Goal: Information Seeking & Learning: Learn about a topic

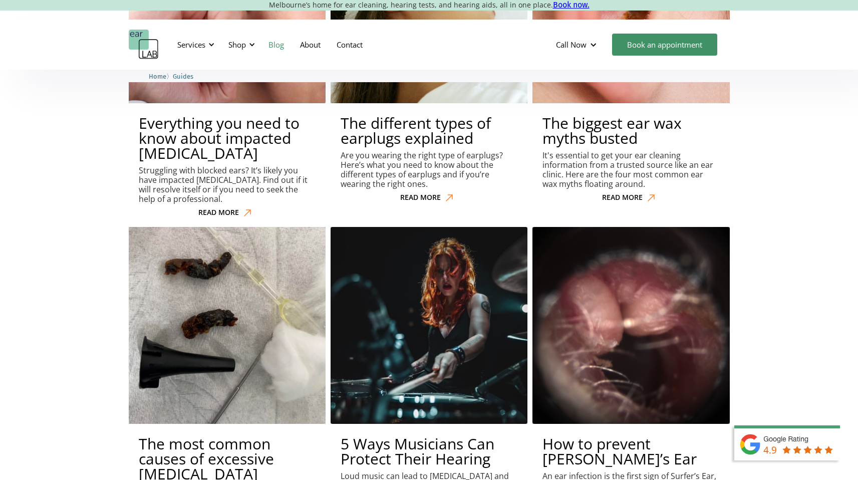
scroll to position [4851, 0]
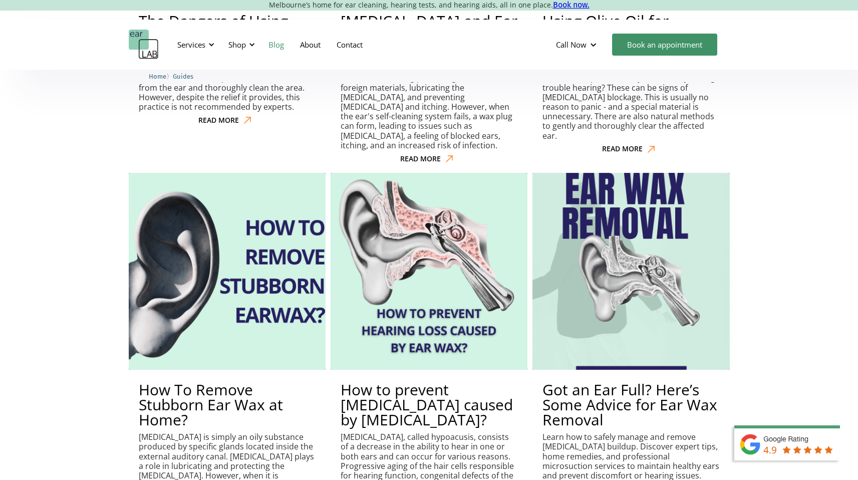
scroll to position [1609, 0]
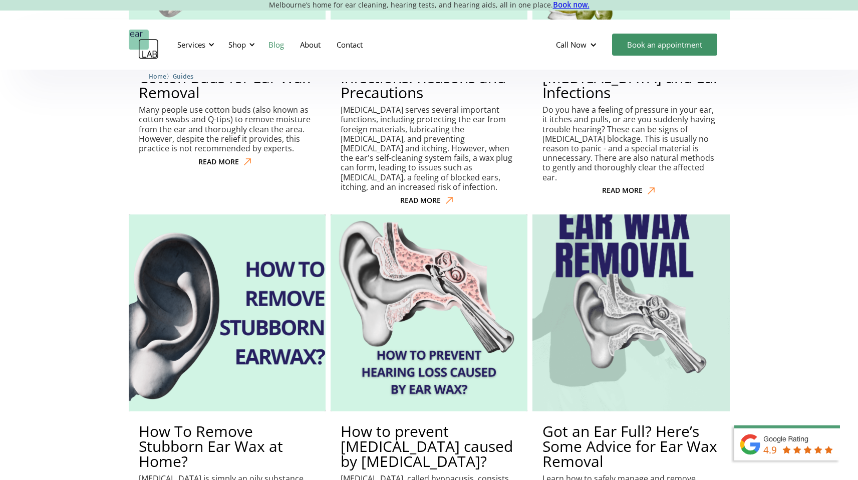
click at [631, 424] on h2 "Got an Ear Full? Here’s Some Advice for Ear Wax Removal" at bounding box center [630, 446] width 177 height 45
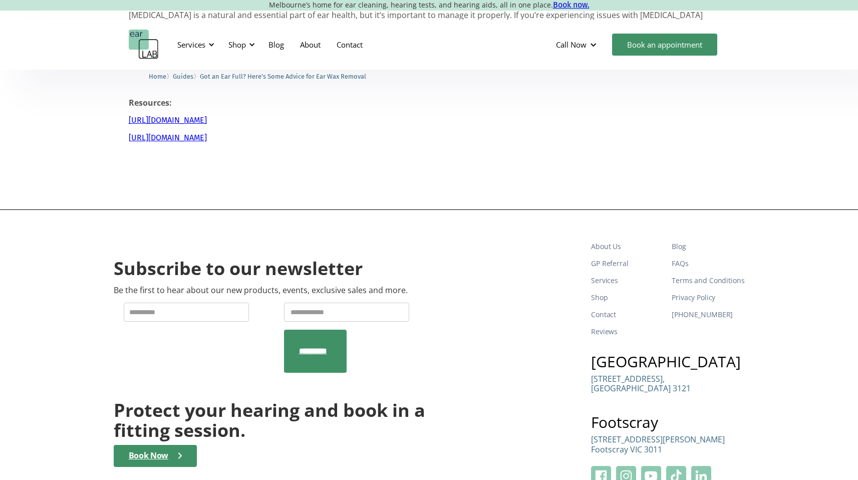
scroll to position [1038, 0]
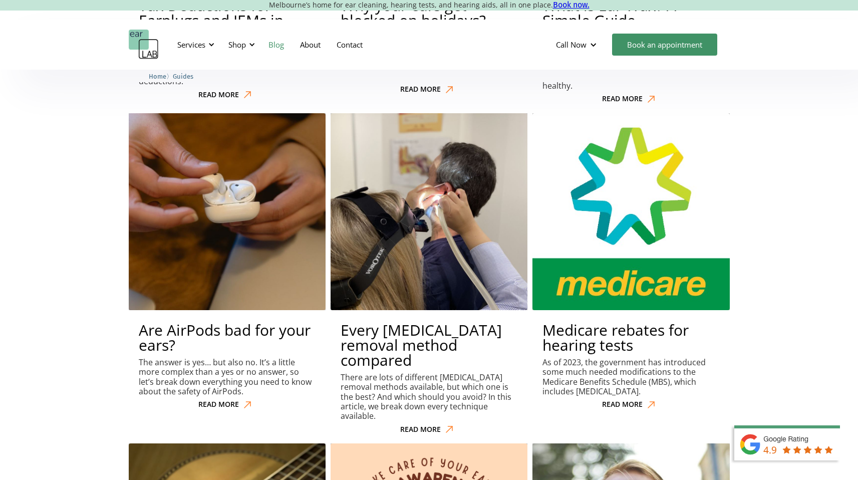
scroll to position [2422, 0]
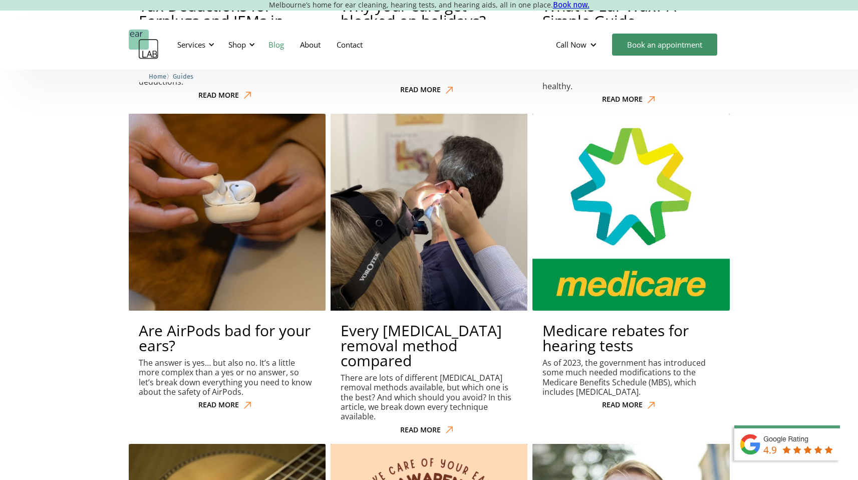
click at [442, 323] on h2 "Every earwax removal method compared" at bounding box center [428, 345] width 177 height 45
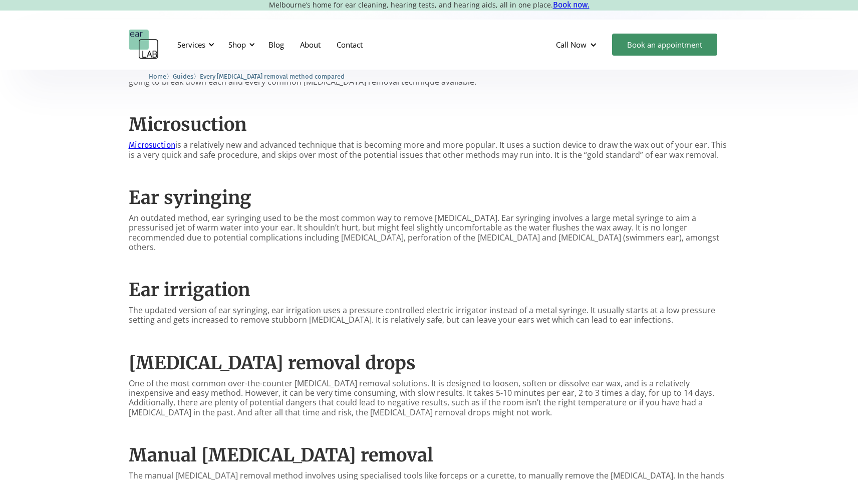
scroll to position [464, 0]
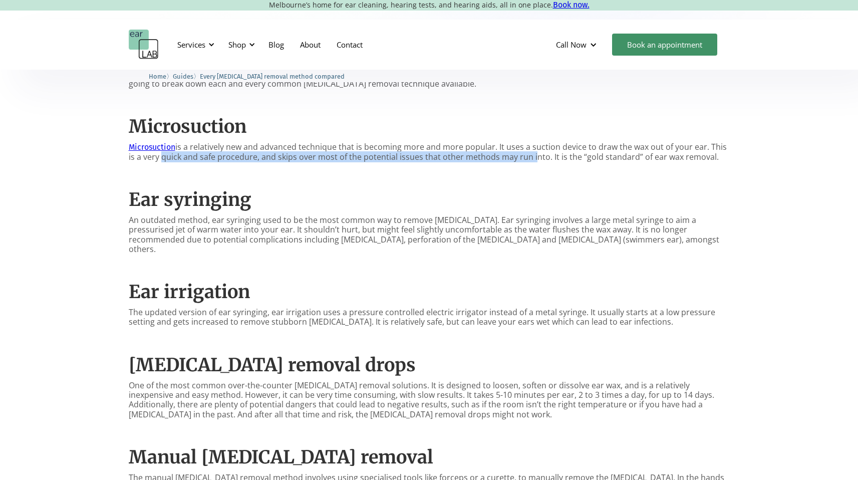
drag, startPoint x: 161, startPoint y: 156, endPoint x: 533, endPoint y: 160, distance: 371.5
click at [533, 160] on p "Microsuction is a relatively new and advanced technique that is becoming more a…" at bounding box center [429, 151] width 601 height 19
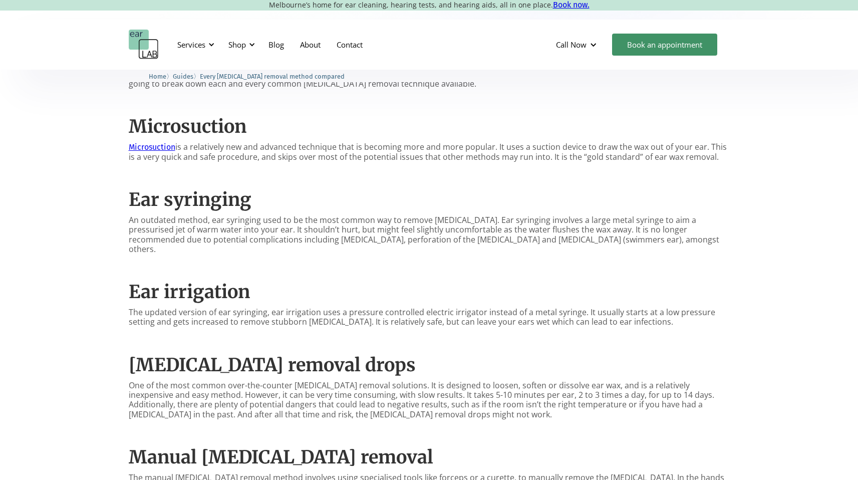
click at [510, 144] on p "Microsuction is a relatively new and advanced technique that is becoming more a…" at bounding box center [429, 151] width 601 height 19
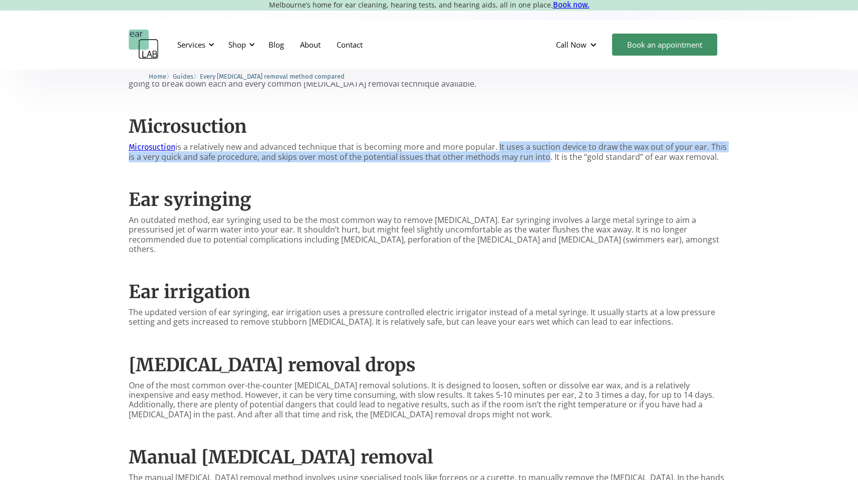
drag, startPoint x: 497, startPoint y: 144, endPoint x: 544, endPoint y: 158, distance: 49.6
click at [544, 158] on p "Microsuction is a relatively new and advanced technique that is becoming more a…" at bounding box center [429, 151] width 601 height 19
copy p "It uses a suction device to draw the wax out of your ear. This is a very quick …"
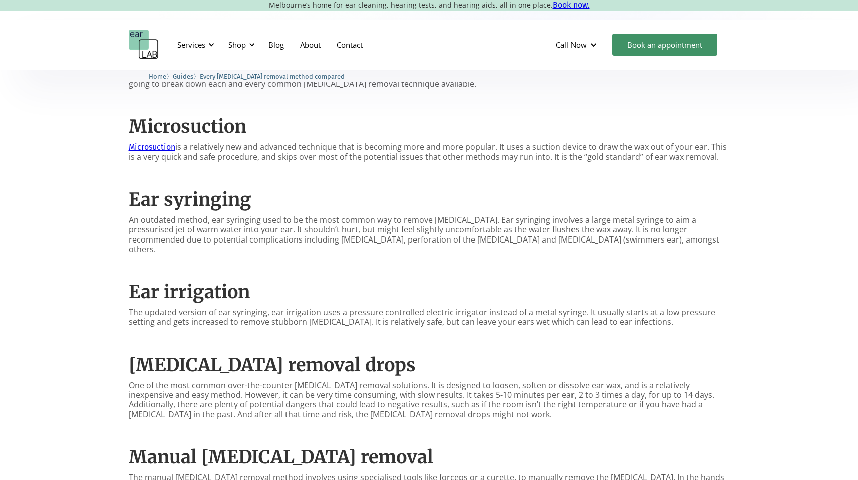
click at [559, 193] on h2 "Ear syringing" at bounding box center [429, 200] width 601 height 22
click at [257, 236] on p "An outdated method, ear syringing used to be the most common way to remove earw…" at bounding box center [429, 234] width 601 height 39
drag, startPoint x: 462, startPoint y: 221, endPoint x: 633, endPoint y: 219, distance: 171.2
click at [633, 219] on p "An outdated method, ear syringing used to be the most common way to remove earw…" at bounding box center [429, 234] width 601 height 39
copy p "Ear syringing involves a large metal syringe to"
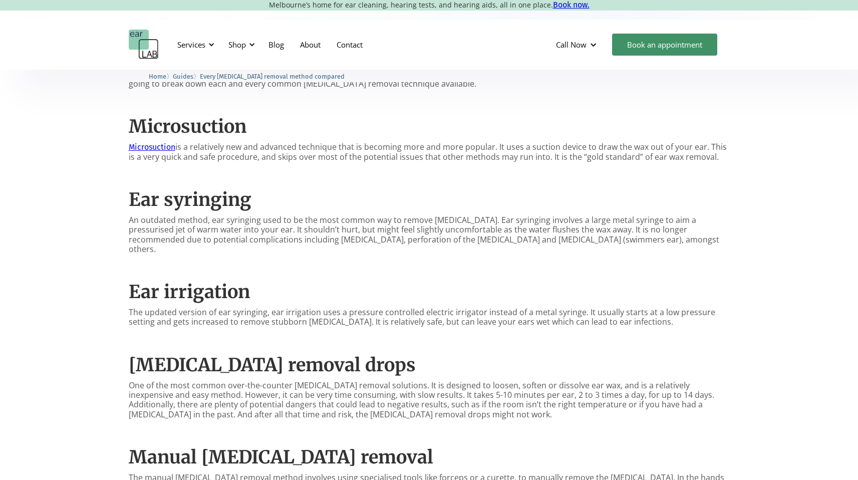
click at [495, 227] on p "An outdated method, ear syringing used to be the most common way to remove earw…" at bounding box center [429, 234] width 601 height 39
drag, startPoint x: 547, startPoint y: 218, endPoint x: 224, endPoint y: 233, distance: 323.3
click at [224, 233] on p "An outdated method, ear syringing used to be the most common way to remove earw…" at bounding box center [429, 234] width 601 height 39
copy p "large metal syringe to aim a pressurised jet of warm water into your ear."
click at [313, 281] on h2 "Ear irrigation" at bounding box center [429, 292] width 601 height 22
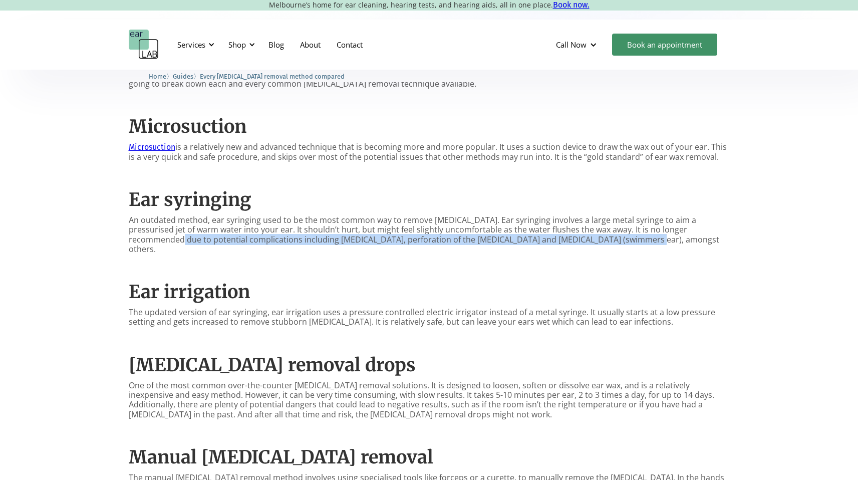
drag, startPoint x: 130, startPoint y: 239, endPoint x: 582, endPoint y: 238, distance: 452.6
click at [582, 238] on p "An outdated method, ear syringing used to be the most common way to remove earw…" at bounding box center [429, 234] width 601 height 39
copy p "potential complications including tinnitus, perforation of the eardrum and otit…"
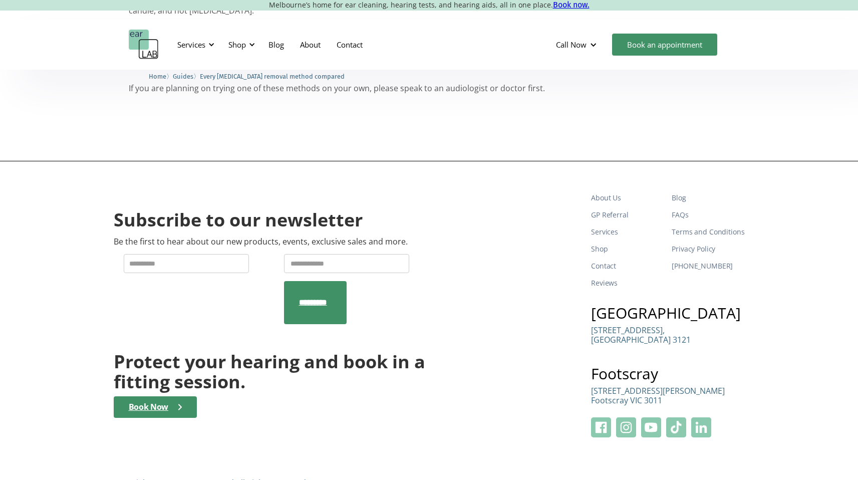
click at [148, 50] on img "home" at bounding box center [144, 45] width 30 height 30
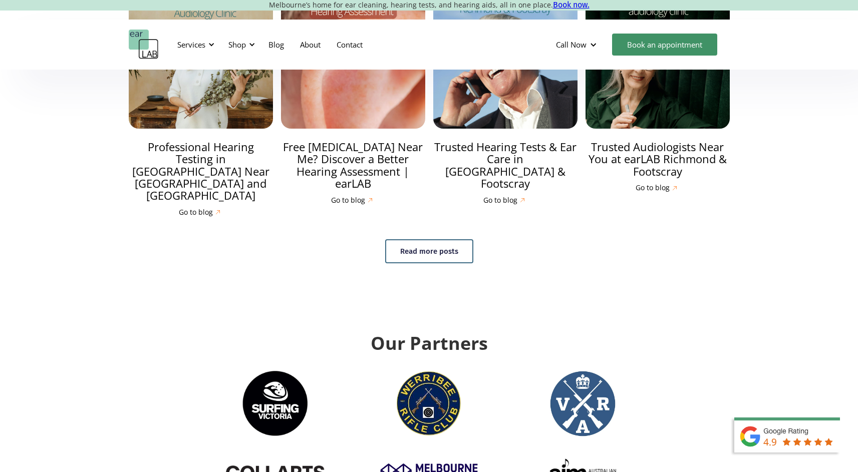
scroll to position [2972, 0]
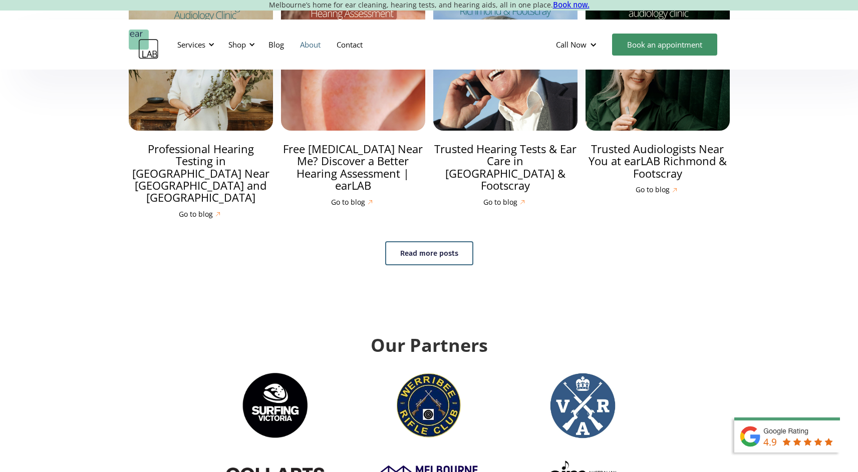
click at [305, 44] on link "About" at bounding box center [310, 44] width 37 height 29
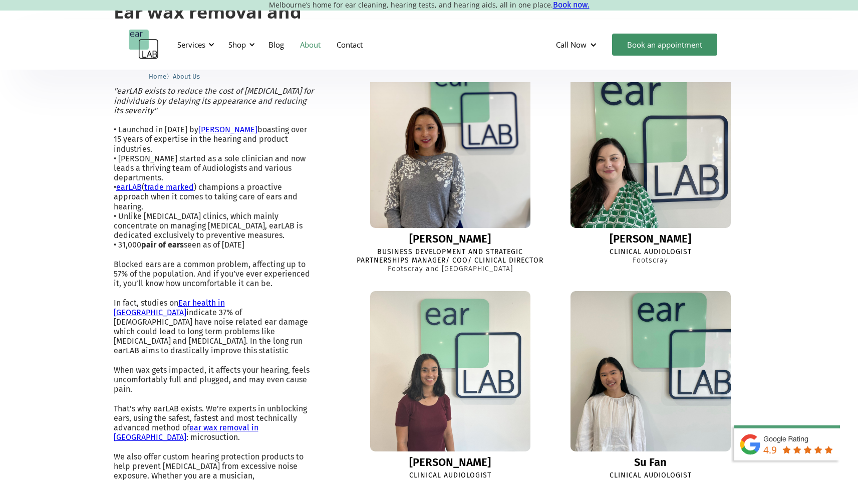
scroll to position [332, 0]
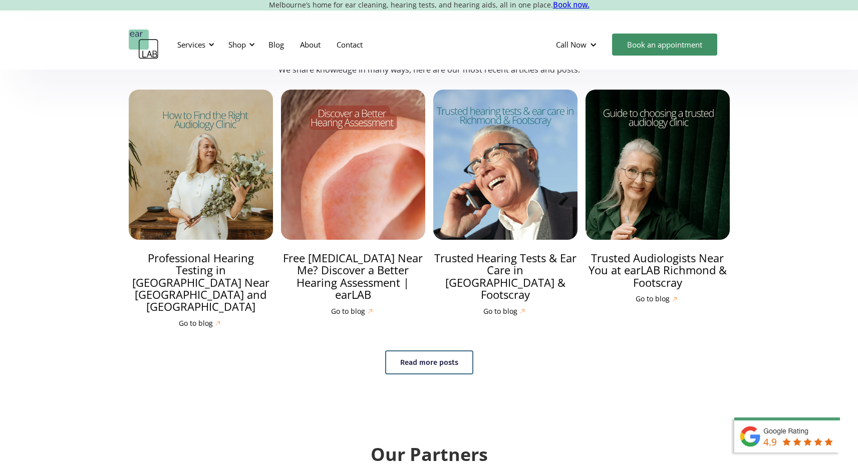
scroll to position [2864, 8]
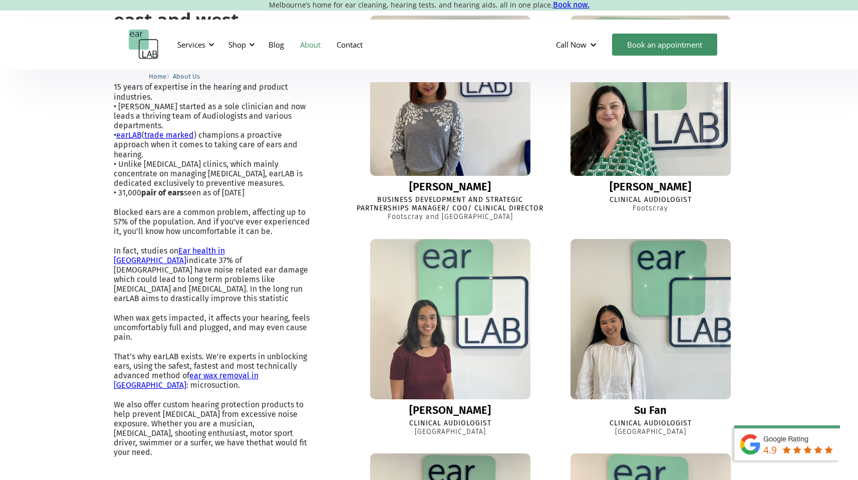
scroll to position [346, 0]
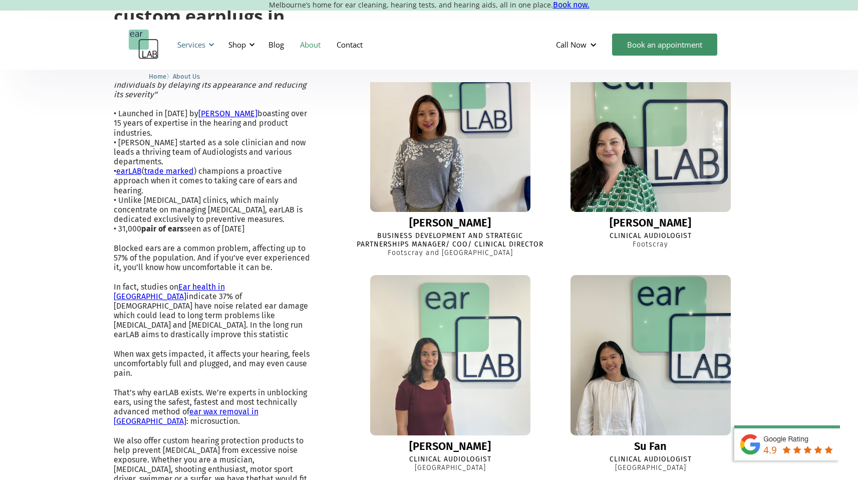
click at [190, 46] on div "Services" at bounding box center [191, 45] width 28 height 10
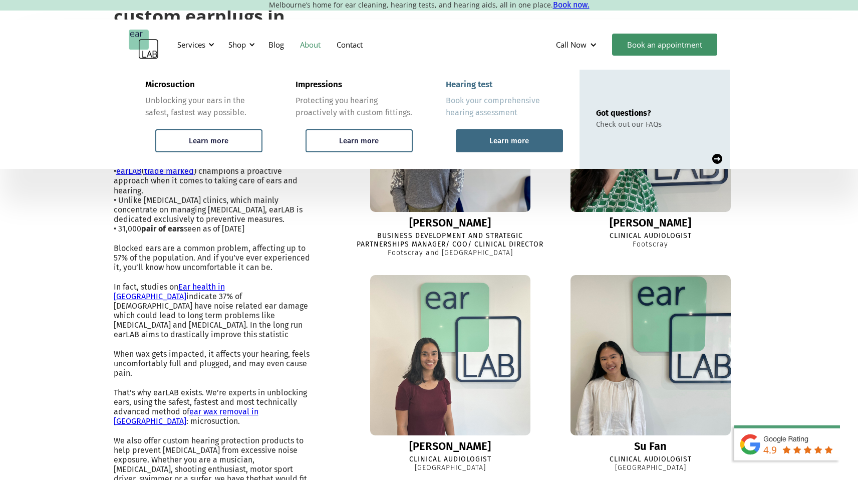
click at [481, 142] on div "Learn more" at bounding box center [509, 140] width 107 height 23
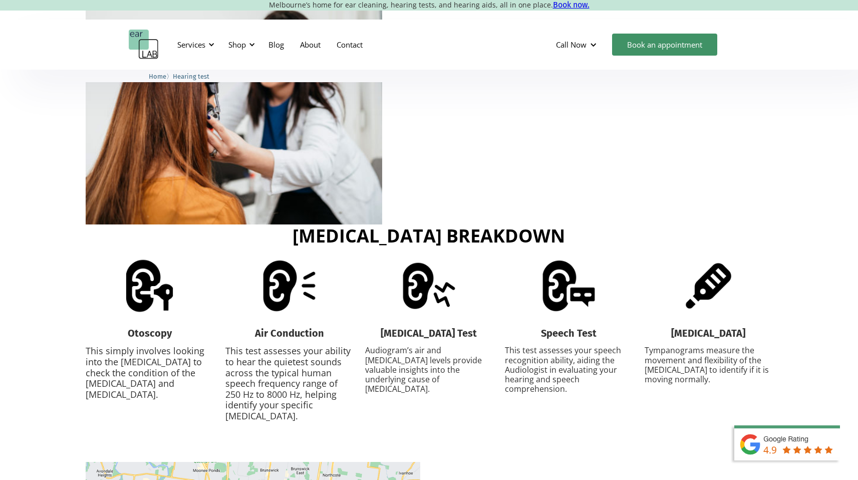
scroll to position [1187, 0]
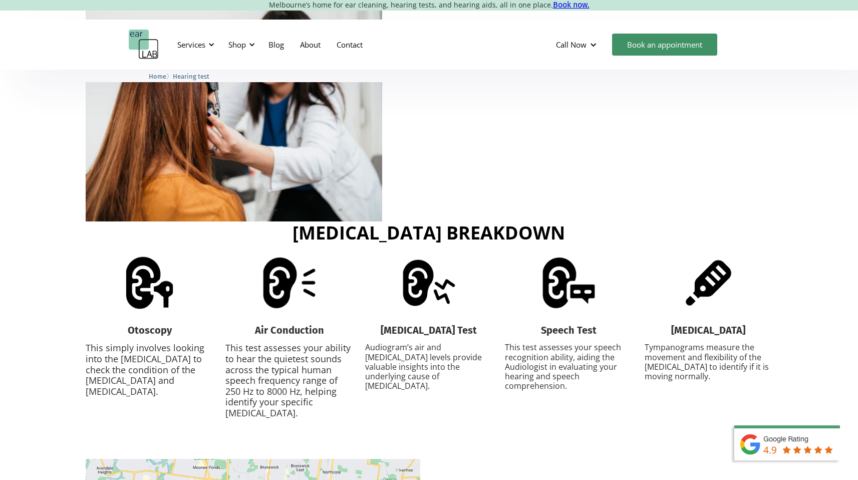
click at [143, 277] on img at bounding box center [149, 282] width 57 height 57
click at [420, 258] on img at bounding box center [429, 282] width 57 height 57
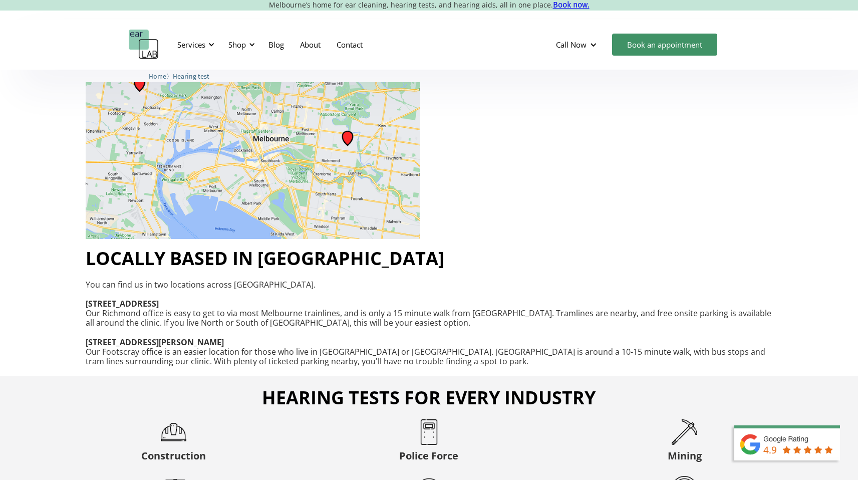
scroll to position [1153, 0]
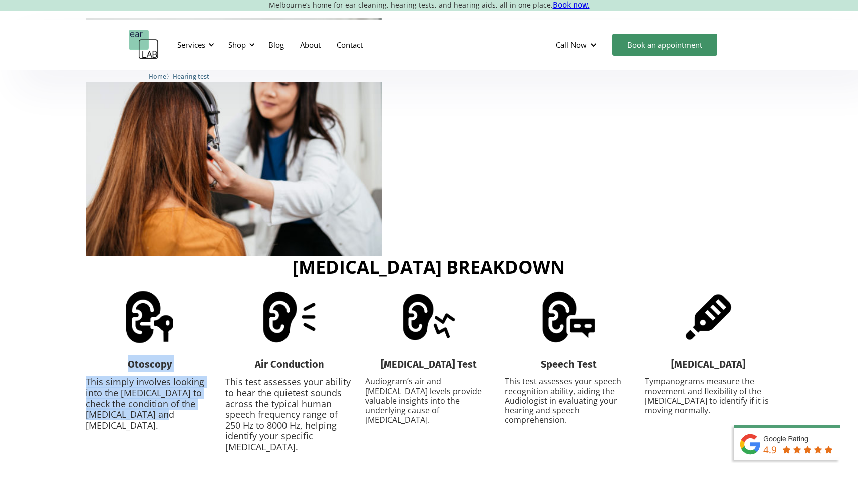
drag, startPoint x: 128, startPoint y: 339, endPoint x: 185, endPoint y: 395, distance: 80.0
click at [185, 395] on div "Otoscopy This simply involves looking into the ear canal to check the condition…" at bounding box center [150, 359] width 128 height 143
copy div "Otoscopy This simply involves looking into the ear canal to check the condition…"
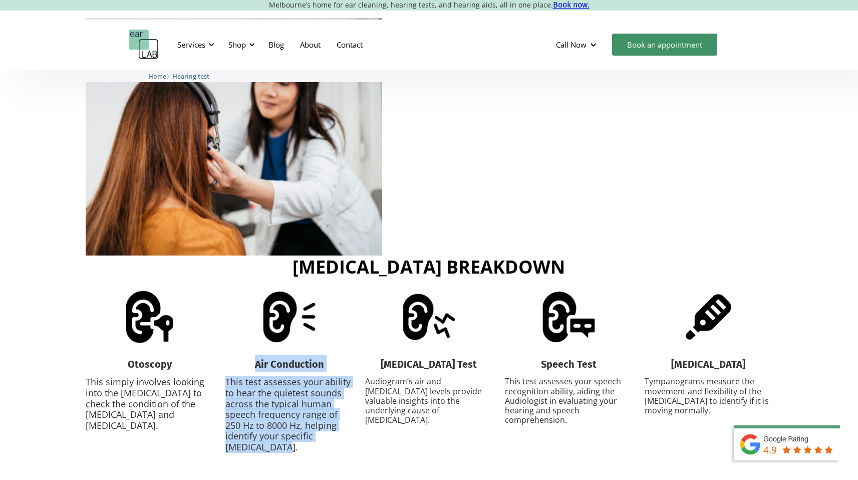
drag, startPoint x: 254, startPoint y: 341, endPoint x: 333, endPoint y: 431, distance: 120.2
click at [334, 431] on div "What happens at my appointment? A typical hearing assessment appointment usuall…" at bounding box center [429, 157] width 858 height 611
click at [333, 431] on div "What happens at my appointment? A typical hearing assessment appointment usuall…" at bounding box center [429, 157] width 858 height 611
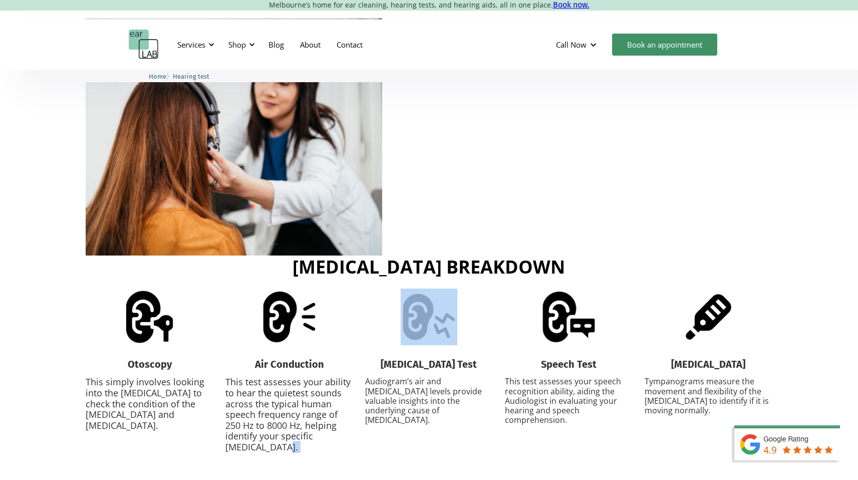
click at [333, 431] on div "What happens at my appointment? A typical hearing assessment appointment usuall…" at bounding box center [429, 157] width 858 height 611
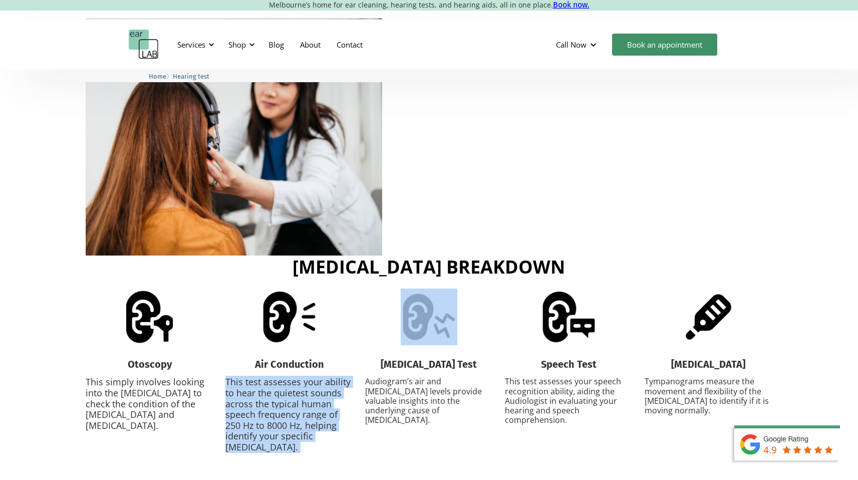
click at [333, 431] on div "What happens at my appointment? A typical hearing assessment appointment usuall…" at bounding box center [429, 157] width 858 height 611
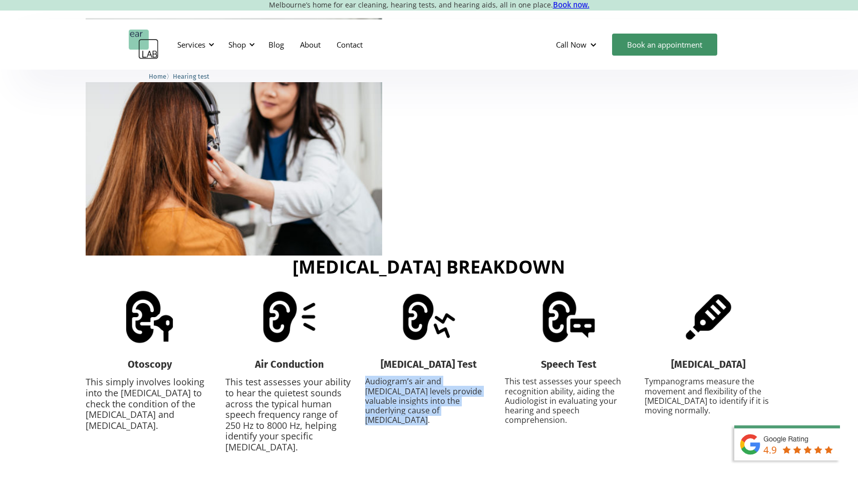
drag, startPoint x: 366, startPoint y: 357, endPoint x: 486, endPoint y: 390, distance: 124.0
click at [486, 390] on p "Audiogram’s air and bone conduction levels provide valuable insights into the u…" at bounding box center [429, 400] width 128 height 48
copy p "Audiogram’s air and bone conduction levels provide valuable insights into the u…"
click at [407, 358] on strong "Bone Conduction Test" at bounding box center [428, 364] width 96 height 12
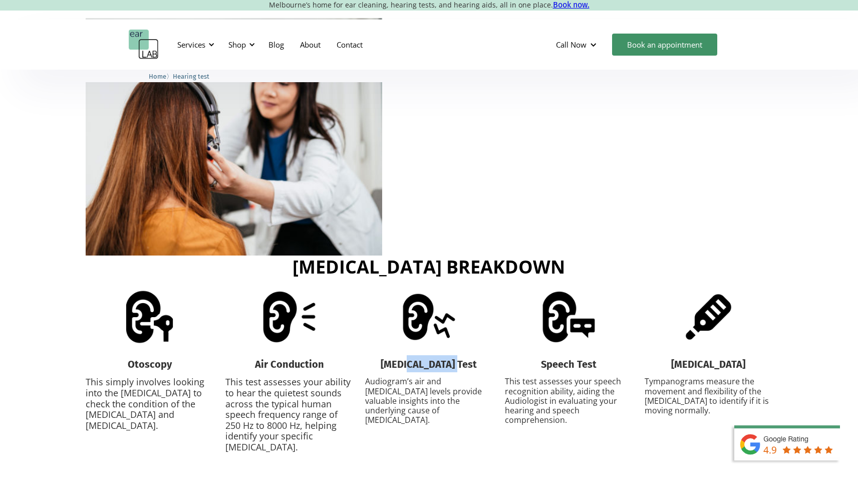
click at [407, 358] on strong "Bone Conduction Test" at bounding box center [428, 364] width 96 height 12
copy strong "Bone Conduction Test"
click at [521, 376] on p "This test assesses your speech recognition ability, aiding the Audiologist in e…" at bounding box center [569, 400] width 128 height 48
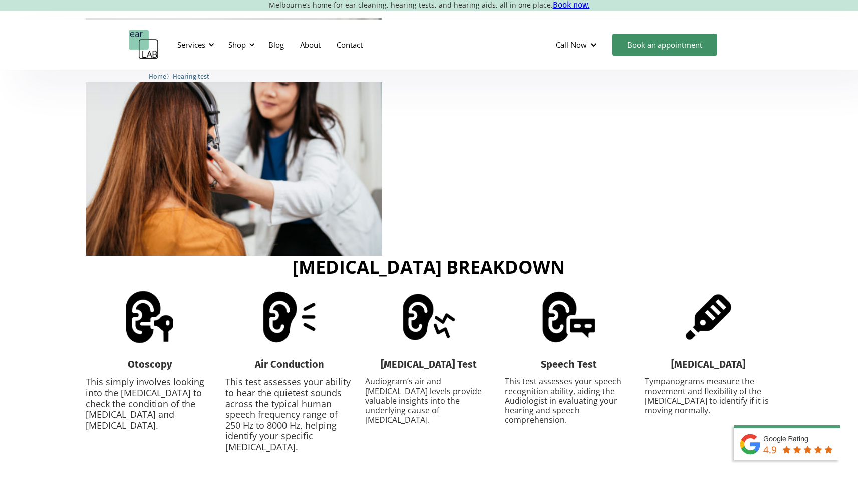
click at [521, 376] on p "This test assesses your speech recognition ability, aiding the Audiologist in e…" at bounding box center [569, 400] width 128 height 48
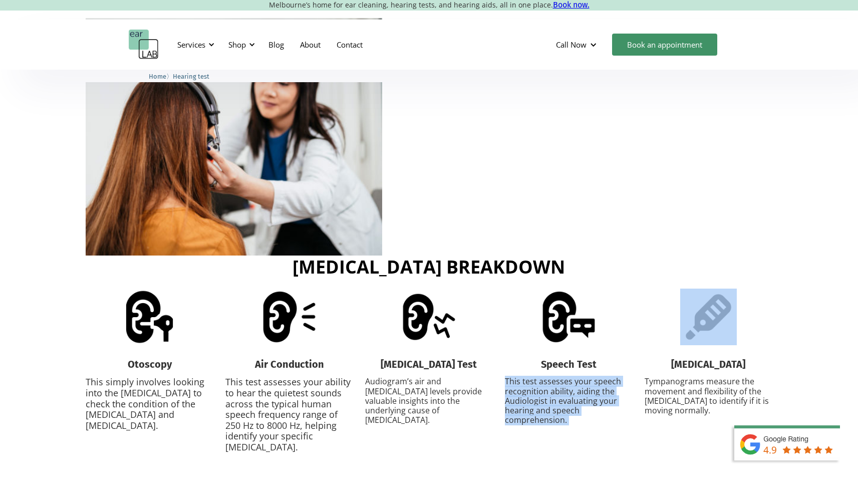
click at [521, 376] on p "This test assesses your speech recognition ability, aiding the Audiologist in e…" at bounding box center [569, 400] width 128 height 48
copy p "This test assesses your speech recognition ability, aiding the Audiologist in e…"
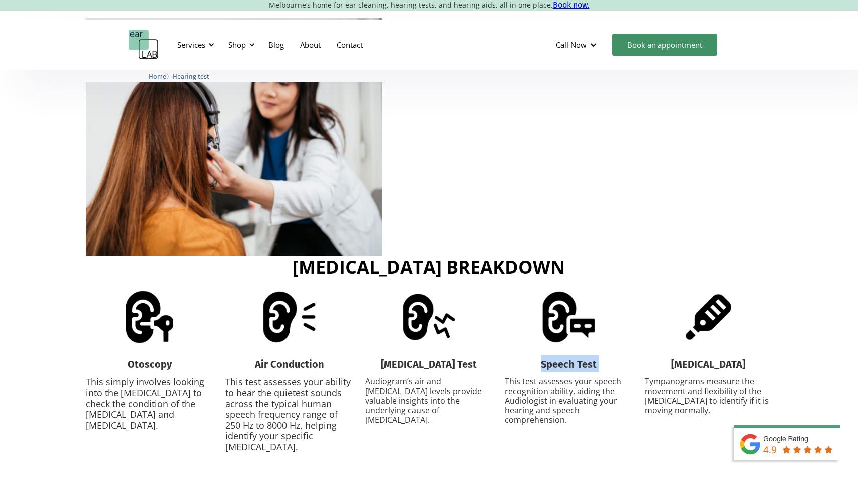
drag, startPoint x: 540, startPoint y: 341, endPoint x: 627, endPoint y: 341, distance: 87.6
click at [627, 341] on div "Speech Test This test assesses your speech recognition ability, aiding the Audi…" at bounding box center [569, 356] width 128 height 137
copy strong "Speech Test"
click at [679, 358] on strong "[MEDICAL_DATA]" at bounding box center [708, 364] width 74 height 12
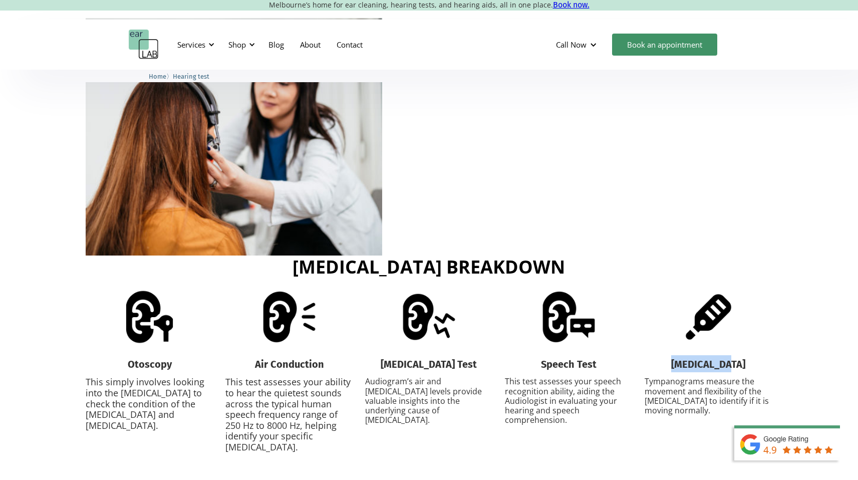
copy strong "[MEDICAL_DATA]"
click at [650, 376] on p "Tympanograms measure the movement and flexibility of the [MEDICAL_DATA] to iden…" at bounding box center [708, 395] width 128 height 39
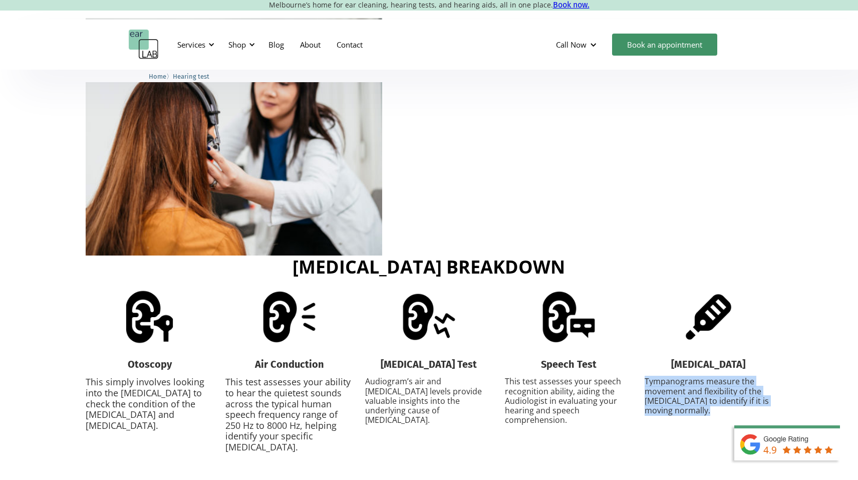
click at [650, 376] on p "Tympanograms measure the movement and flexibility of the [MEDICAL_DATA] to iden…" at bounding box center [708, 395] width 128 height 39
copy div "Tympanograms measure the movement and flexibility of the [MEDICAL_DATA] to iden…"
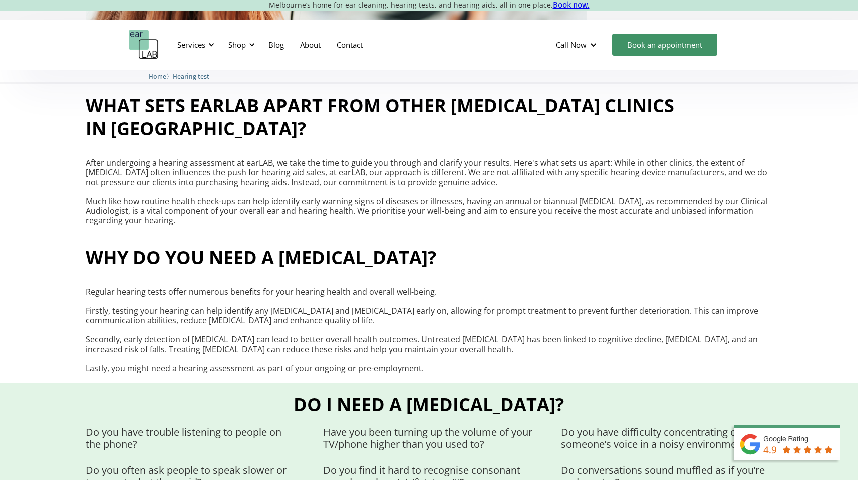
scroll to position [443, 0]
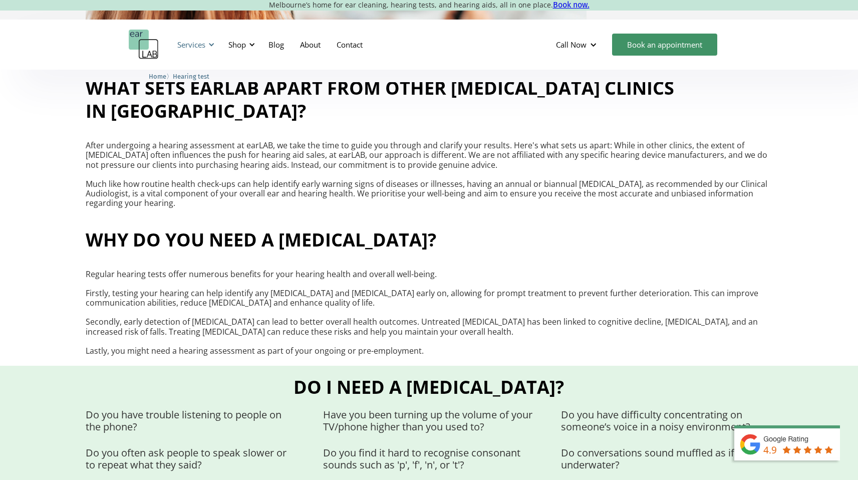
click at [205, 42] on div "Services" at bounding box center [191, 45] width 28 height 10
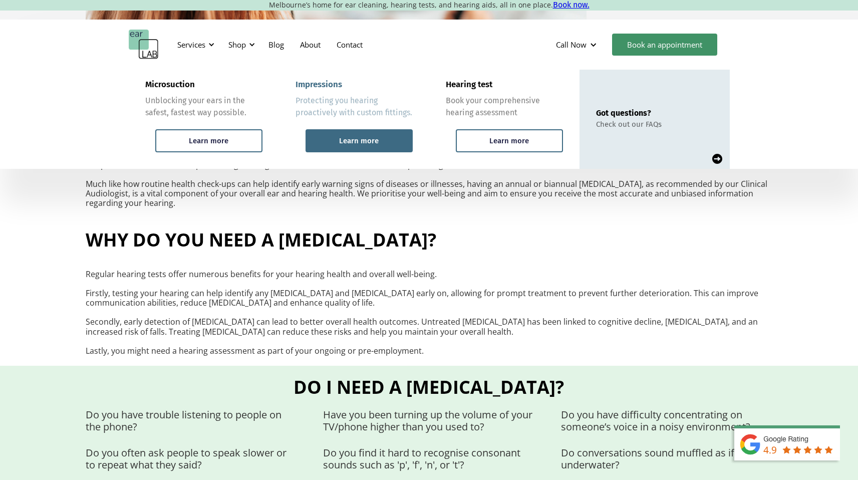
click at [373, 137] on div "Learn more" at bounding box center [359, 140] width 40 height 9
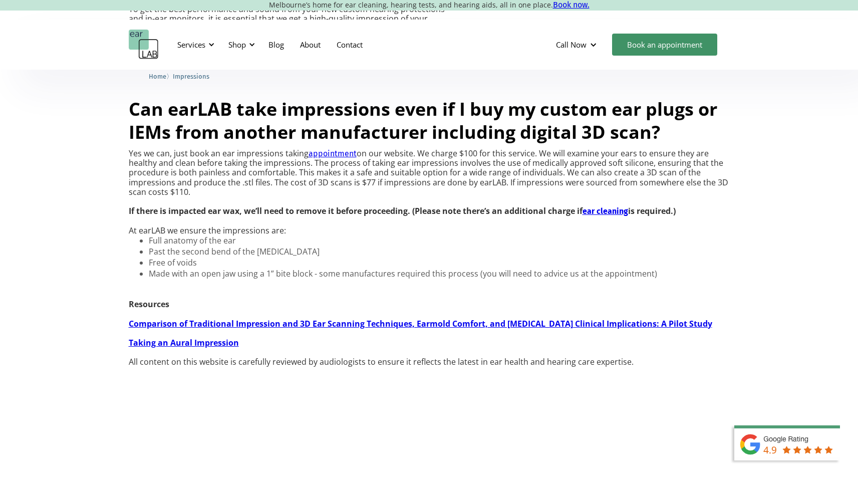
scroll to position [819, 0]
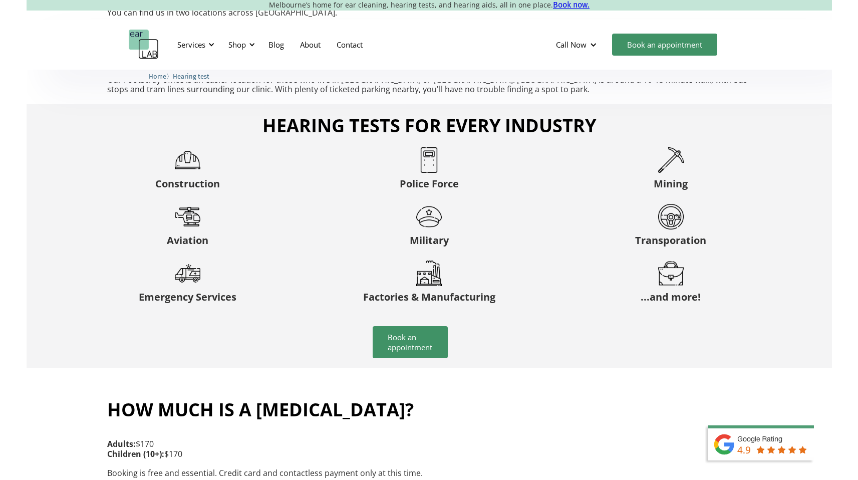
scroll to position [1886, 0]
